Goal: Information Seeking & Learning: Check status

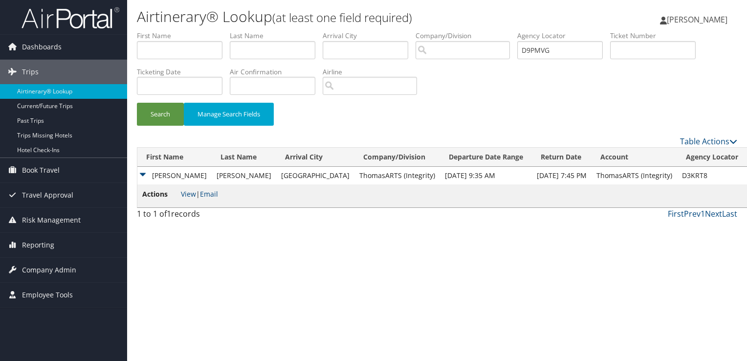
type input "D9PMVG"
click at [134, 113] on div "Search Manage Search Fields" at bounding box center [437, 119] width 615 height 33
click at [160, 113] on button "Search" at bounding box center [160, 114] width 47 height 23
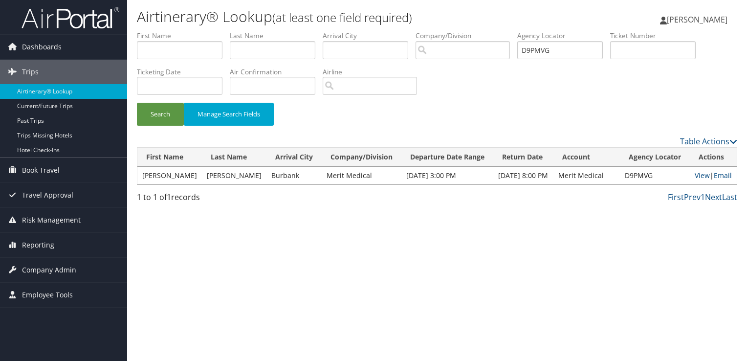
click at [209, 173] on td "APELIAN" at bounding box center [234, 176] width 65 height 18
click at [181, 180] on td "HAIG GEORGE" at bounding box center [169, 176] width 65 height 18
click at [182, 175] on td "HAIG GEORGE" at bounding box center [169, 176] width 65 height 18
click at [702, 173] on link "View" at bounding box center [702, 175] width 15 height 9
click at [161, 113] on button "Search" at bounding box center [160, 114] width 47 height 23
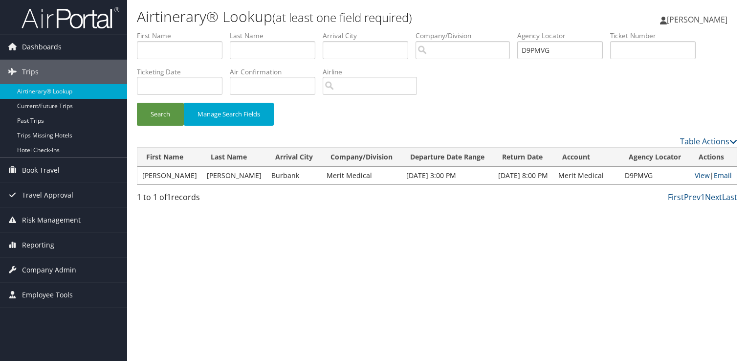
click at [220, 180] on td "APELIAN" at bounding box center [234, 176] width 65 height 18
click at [722, 178] on link "Email" at bounding box center [723, 175] width 18 height 9
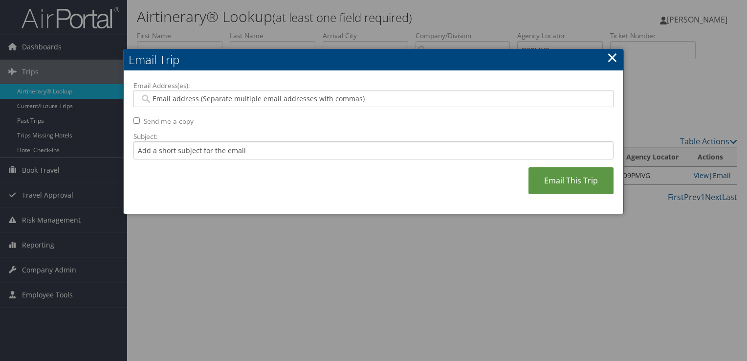
click at [253, 95] on input "Email Address(es):" at bounding box center [373, 99] width 467 height 10
paste input "HAPELIAN@MERIT.COM"
type input "HAPELIAN@MERIT.COM"
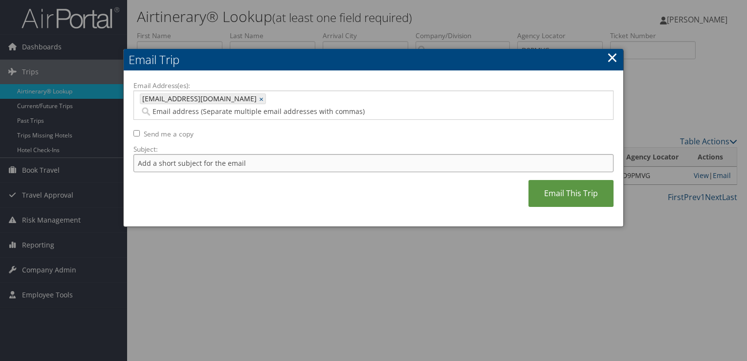
click at [230, 157] on input "Subject:" at bounding box center [373, 163] width 480 height 18
type input "c"
type input "a"
type input "Avis Rental Confirmation September 04"
click at [565, 180] on link "Email This Trip" at bounding box center [571, 193] width 85 height 27
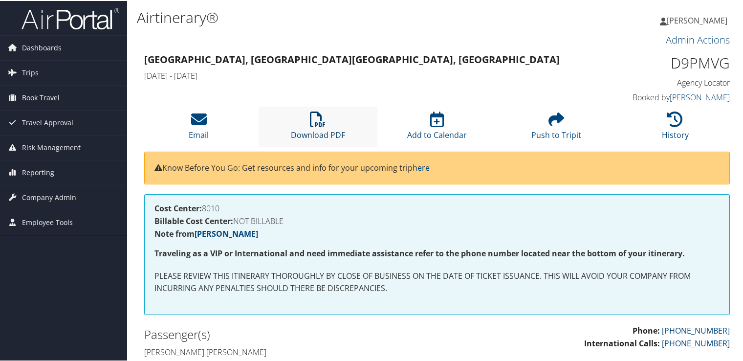
drag, startPoint x: 0, startPoint y: 0, endPoint x: 319, endPoint y: 126, distance: 343.1
click at [319, 126] on icon at bounding box center [318, 118] width 16 height 16
